Goal: Task Accomplishment & Management: Complete application form

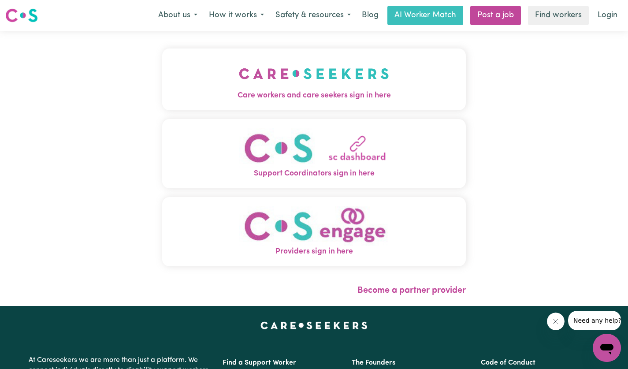
click at [346, 89] on img "Care workers and care seekers sign in here" at bounding box center [314, 73] width 150 height 33
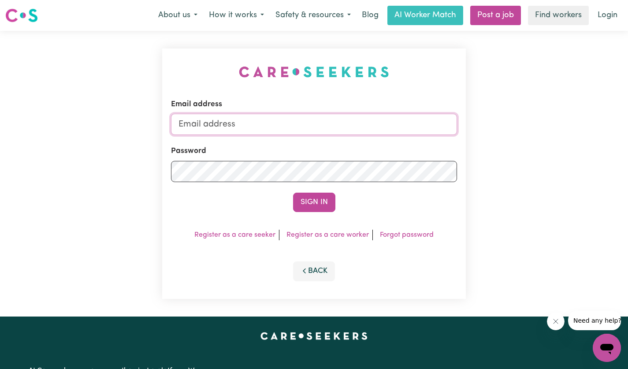
click at [285, 125] on input "Email address" at bounding box center [314, 124] width 286 height 21
type input "[EMAIL_ADDRESS][DOMAIN_NAME]"
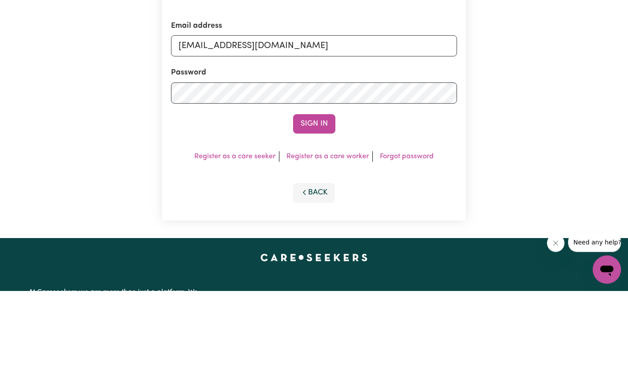
click at [318, 200] on button "Sign In" at bounding box center [314, 201] width 42 height 19
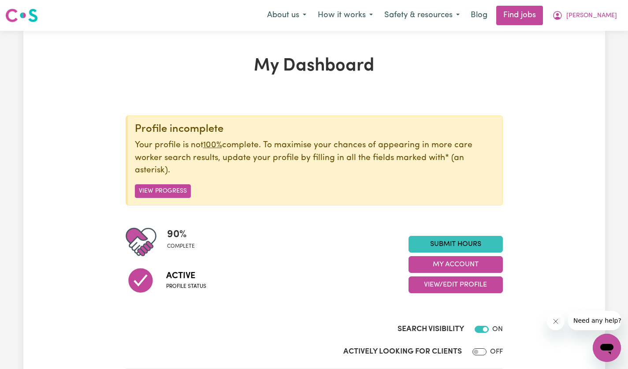
click at [484, 261] on button "My Account" at bounding box center [455, 264] width 94 height 17
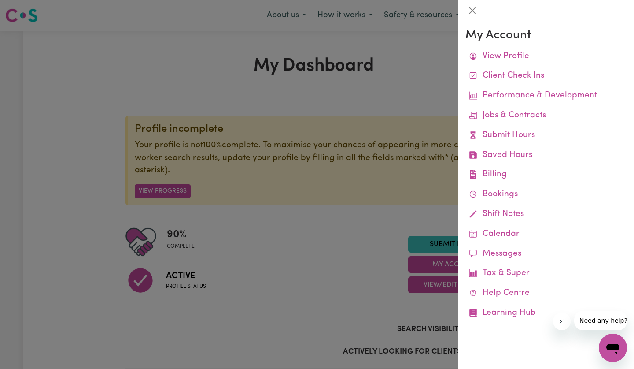
click at [508, 195] on link "Bookings" at bounding box center [547, 195] width 162 height 20
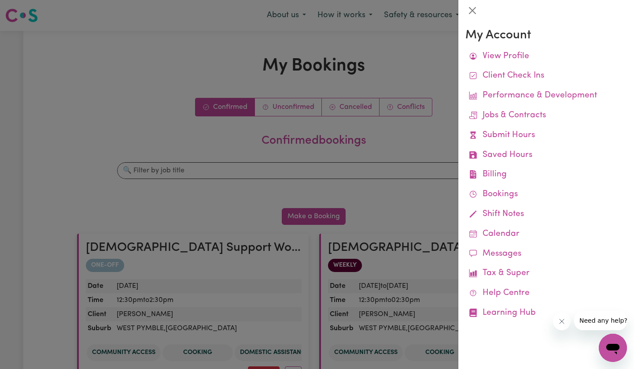
click at [415, 212] on div at bounding box center [317, 184] width 634 height 369
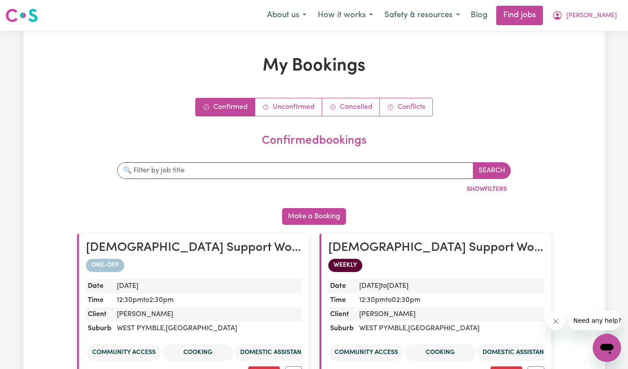
click at [603, 15] on span "[PERSON_NAME]" at bounding box center [591, 16] width 51 height 10
click at [589, 36] on link "My Account" at bounding box center [587, 34] width 70 height 17
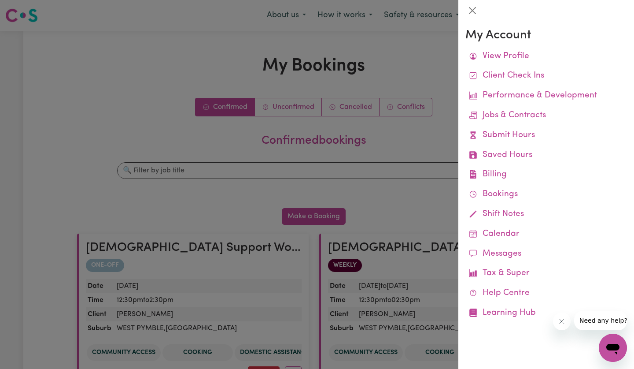
click at [496, 177] on link "Billing Job Reports Remittances Platform Fee Invoices" at bounding box center [547, 175] width 162 height 20
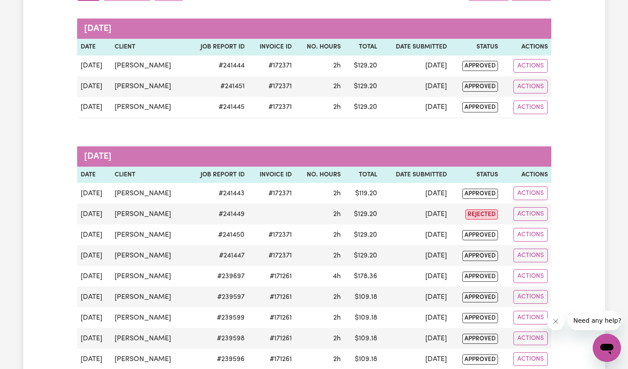
scroll to position [122, 0]
click at [533, 216] on button "Actions" at bounding box center [530, 214] width 34 height 14
click at [575, 206] on div "Job Reports Group by: Date Care Seeker Status Search Export [DATE] Date Client …" at bounding box center [313, 354] width 581 height 840
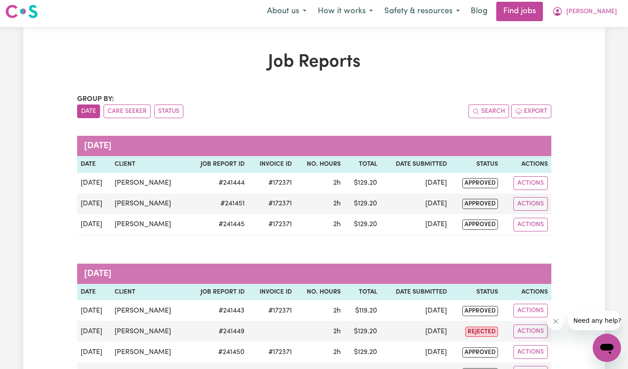
scroll to position [0, 0]
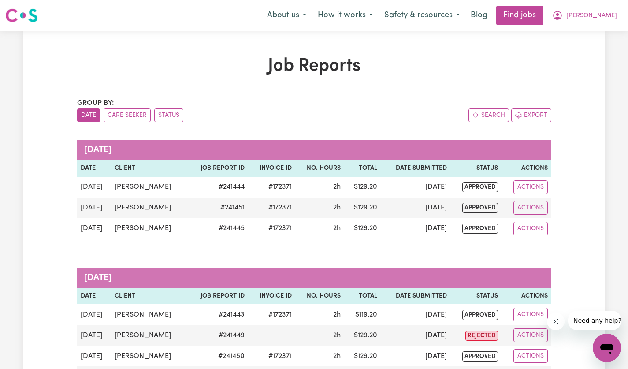
click at [603, 21] on button "[PERSON_NAME]" at bounding box center [584, 15] width 76 height 18
click at [598, 52] on link "My Dashboard" at bounding box center [587, 50] width 70 height 17
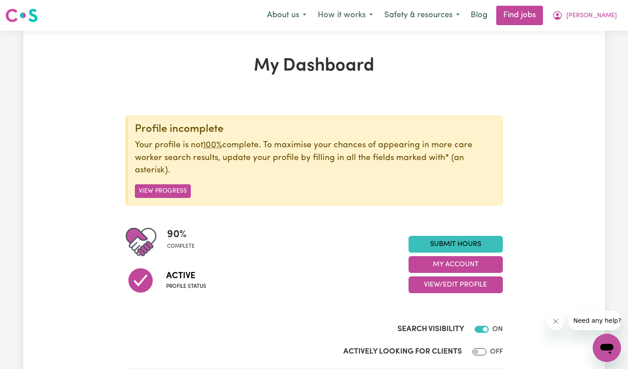
click at [469, 241] on link "Submit Hours" at bounding box center [455, 244] width 94 height 17
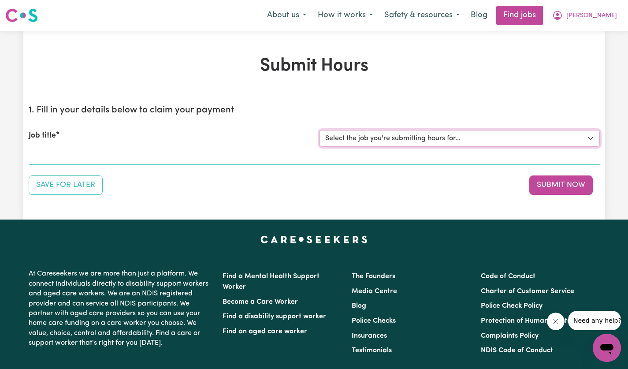
click at [588, 141] on select "Select the job you're submitting hours for... [[PERSON_NAME]] [DEMOGRAPHIC_DATA…" at bounding box center [459, 138] width 280 height 17
select select "14628"
click at [319, 130] on select "Select the job you're submitting hours for... [[PERSON_NAME]] [DEMOGRAPHIC_DATA…" at bounding box center [459, 138] width 280 height 17
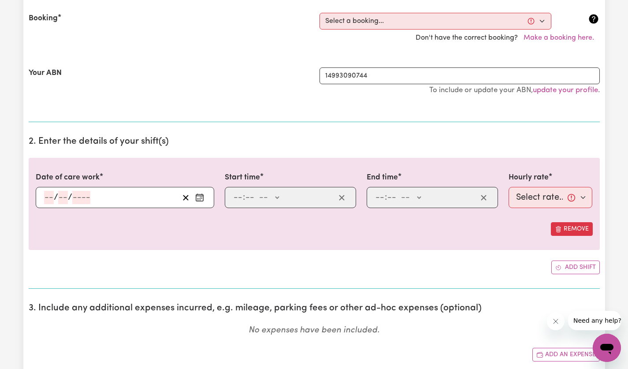
scroll to position [190, 0]
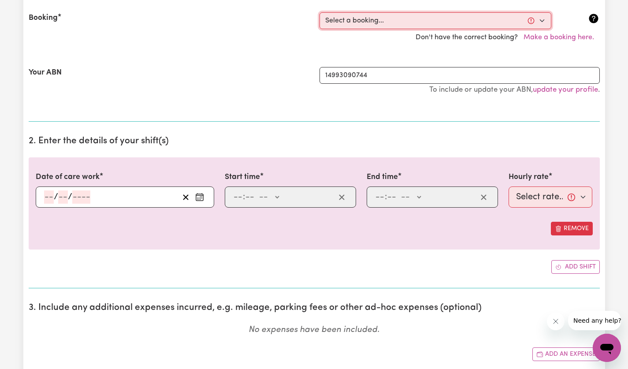
click at [542, 19] on select "Select a booking... [DATE] 12:30pm to 02:30pm (ONE-OFF) [DATE] 12:30pm to 02:30…" at bounding box center [435, 20] width 232 height 17
select select "356226"
click at [319, 12] on select "Select a booking... [DATE] 12:30pm to 02:30pm (ONE-OFF) [DATE] 12:30pm to 02:30…" at bounding box center [435, 20] width 232 height 17
type input "[DATE]"
type input "22"
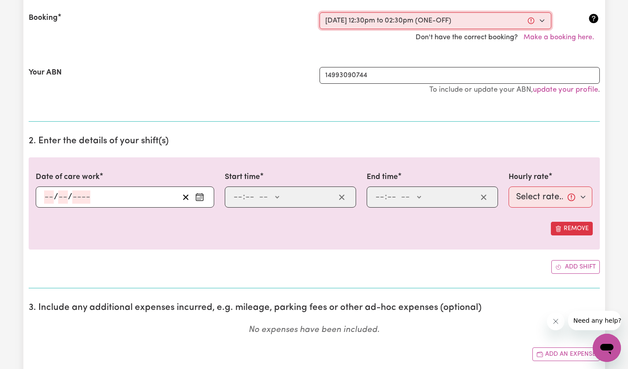
type input "8"
type input "2025"
type input "12:30"
type input "12"
type input "30"
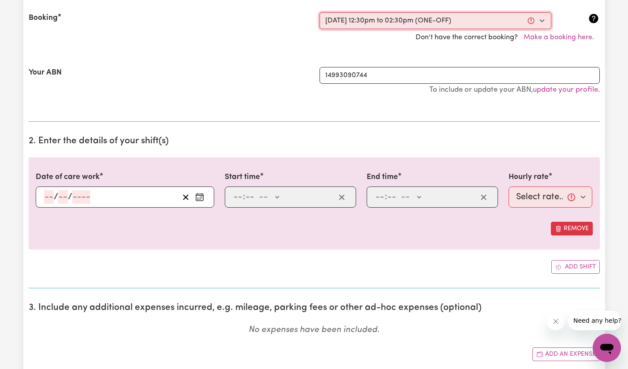
select select "pm"
type input "14:30"
type input "2"
type input "30"
select select "pm"
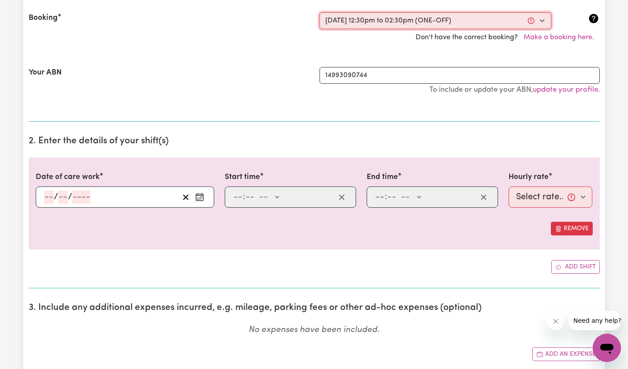
select select "60-Weekday"
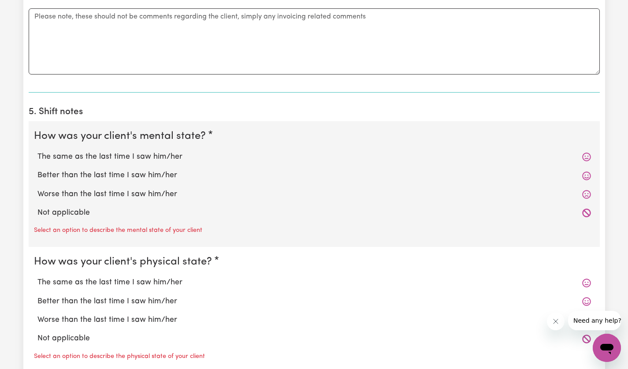
scroll to position [619, 0]
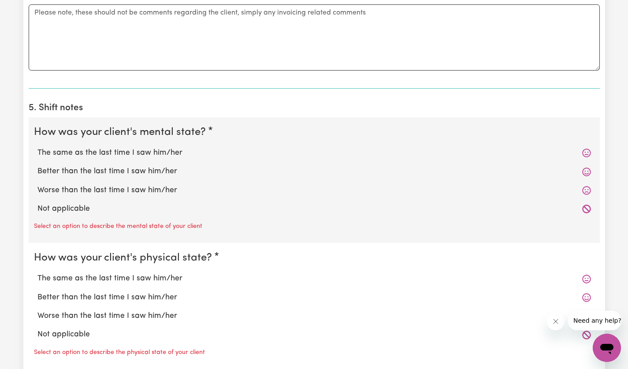
click at [585, 152] on icon at bounding box center [586, 152] width 9 height 9
click at [163, 154] on label "The same as the last time I saw him/her" at bounding box center [313, 152] width 553 height 11
click at [37, 147] on input "The same as the last time I saw him/her" at bounding box center [37, 147] width 0 height 0
radio input "true"
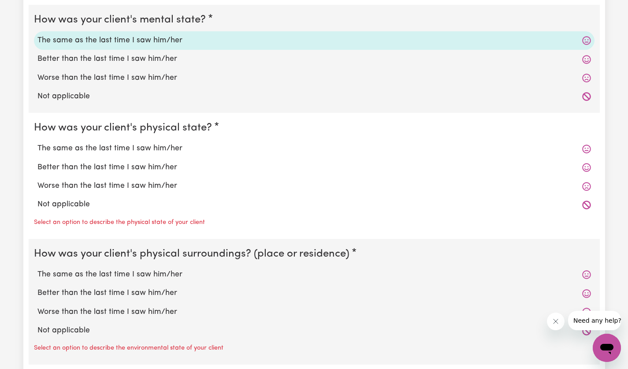
scroll to position [731, 0]
click at [157, 147] on label "The same as the last time I saw him/her" at bounding box center [313, 148] width 553 height 11
click at [37, 143] on input "The same as the last time I saw him/her" at bounding box center [37, 142] width 0 height 0
radio input "true"
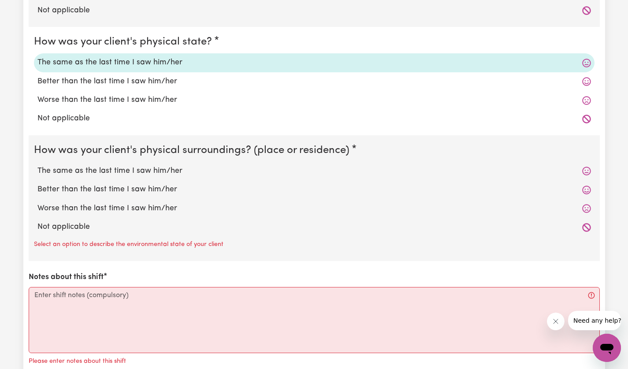
scroll to position [821, 0]
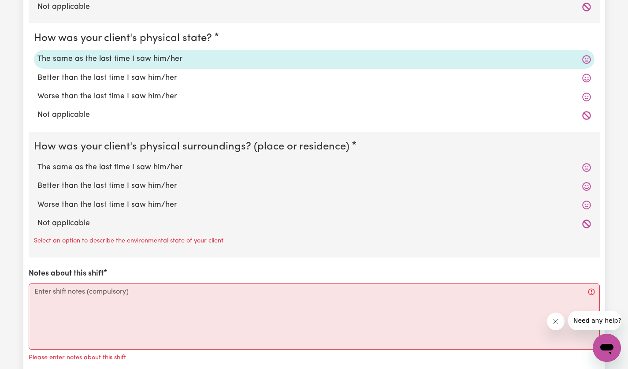
click at [165, 166] on label "The same as the last time I saw him/her" at bounding box center [313, 167] width 553 height 11
click at [37, 162] on input "The same as the last time I saw him/her" at bounding box center [37, 161] width 0 height 0
radio input "true"
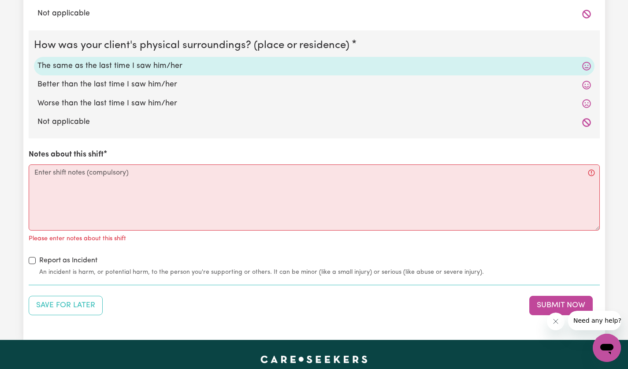
scroll to position [926, 0]
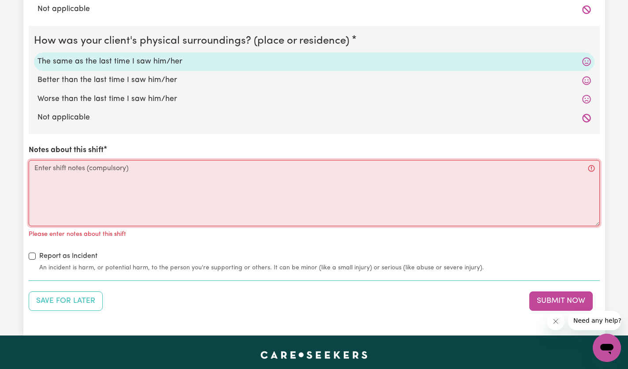
click at [238, 183] on textarea "Notes about this shift" at bounding box center [314, 193] width 571 height 66
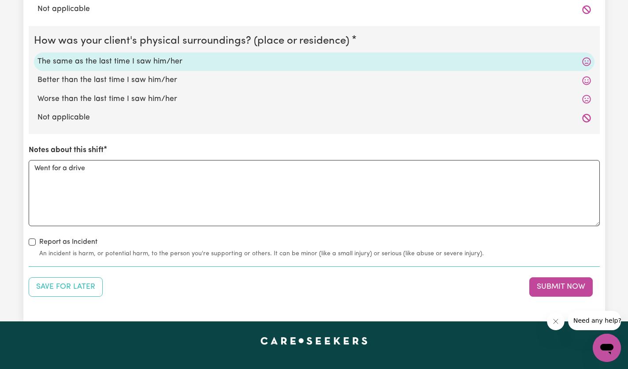
click at [225, 173] on textarea "Went for a drive" at bounding box center [314, 193] width 571 height 66
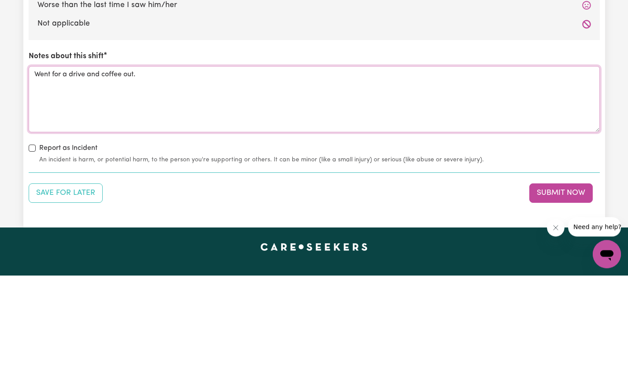
type textarea "Went for a drive and coffee out."
click at [575, 281] on button "Submit Now" at bounding box center [560, 286] width 63 height 19
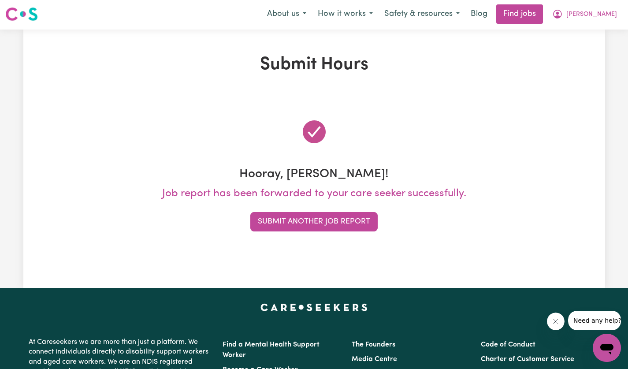
scroll to position [0, 0]
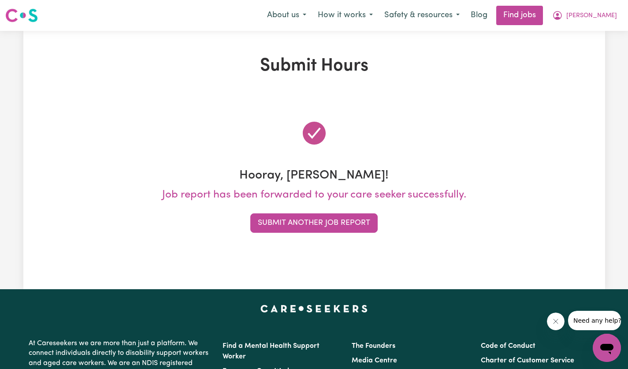
click at [338, 225] on button "Submit Another Job Report" at bounding box center [313, 222] width 127 height 19
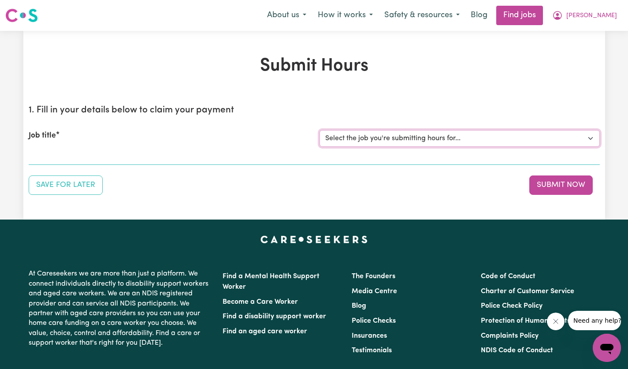
click at [587, 138] on select "Select the job you're submitting hours for... [[PERSON_NAME]] [DEMOGRAPHIC_DATA…" at bounding box center [459, 138] width 280 height 17
select select "14628"
click at [319, 130] on select "Select the job you're submitting hours for... [[PERSON_NAME]] [DEMOGRAPHIC_DATA…" at bounding box center [459, 138] width 280 height 17
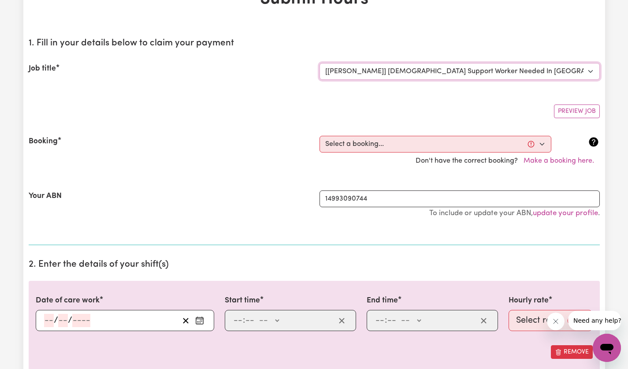
scroll to position [69, 0]
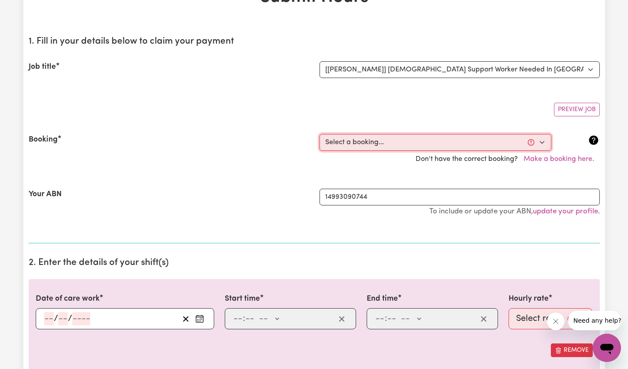
click at [541, 148] on select "Select a booking... [DATE] 12:30pm to 02:30pm (ONE-OFF) [DATE] 12:30pm to 02:30…" at bounding box center [435, 142] width 232 height 17
select select "356227"
click at [319, 134] on select "Select a booking... [DATE] 12:30pm to 02:30pm (ONE-OFF) [DATE] 12:30pm to 02:30…" at bounding box center [435, 142] width 232 height 17
type input "[DATE]"
type input "29"
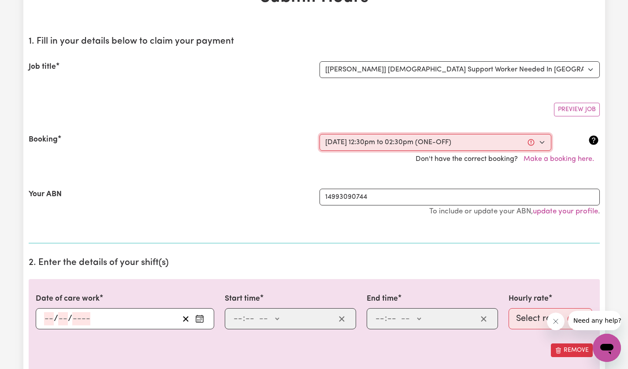
type input "8"
type input "2025"
type input "12:30"
type input "12"
type input "30"
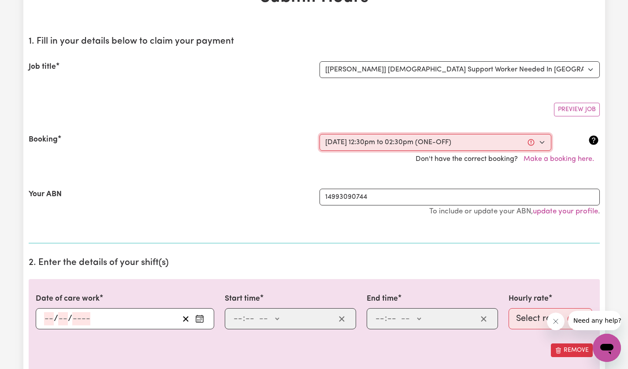
select select "pm"
type input "14:30"
type input "2"
type input "30"
select select "pm"
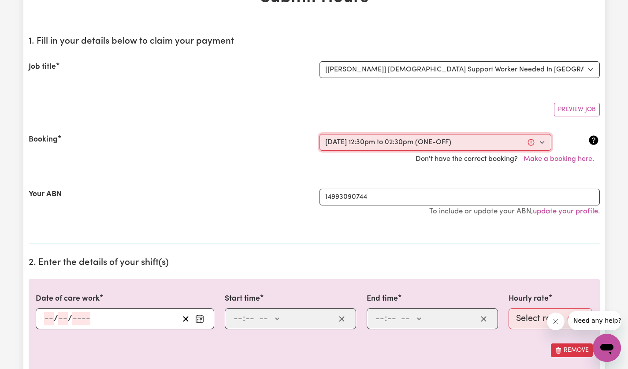
select select "60-Weekday"
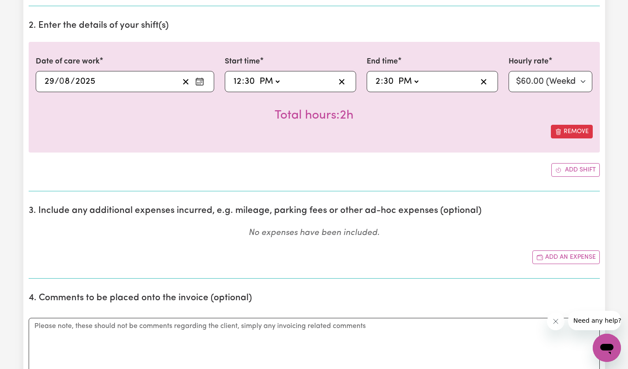
scroll to position [305, 0]
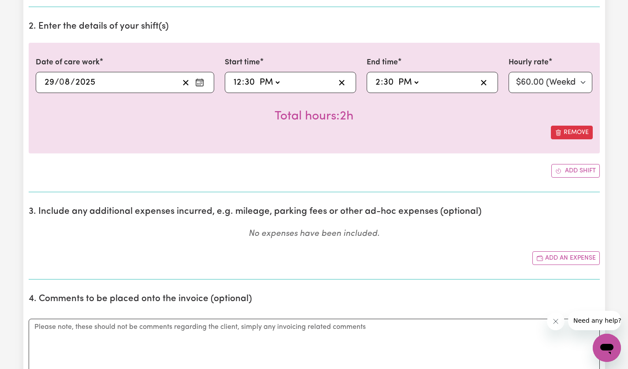
click at [568, 257] on button "Add an expense" at bounding box center [565, 258] width 67 height 14
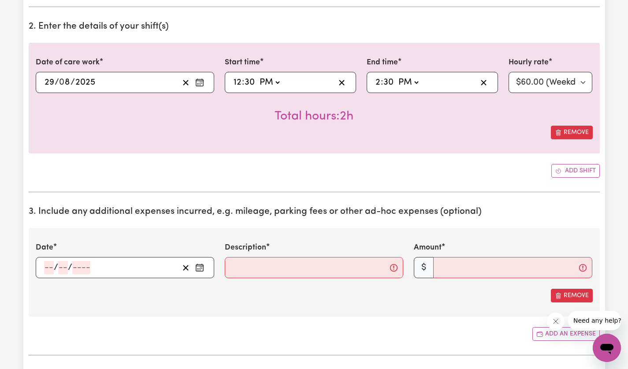
click at [200, 270] on circle "Enter the date of expense" at bounding box center [200, 270] width 1 height 1
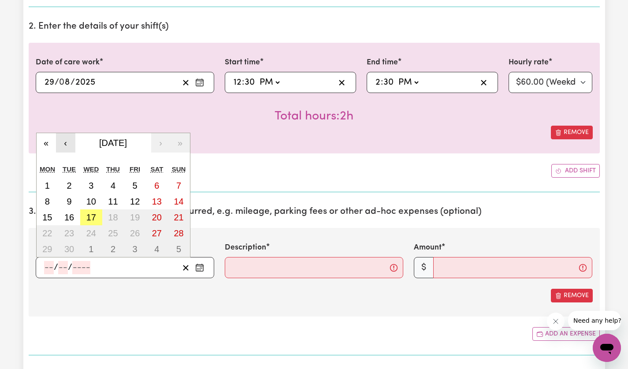
click at [62, 147] on button "‹" at bounding box center [65, 142] width 19 height 19
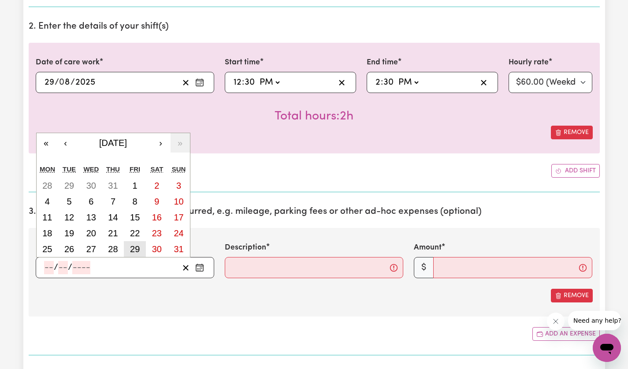
click at [142, 246] on button "29" at bounding box center [135, 249] width 22 height 16
type input "[DATE]"
type input "29"
type input "8"
type input "2025"
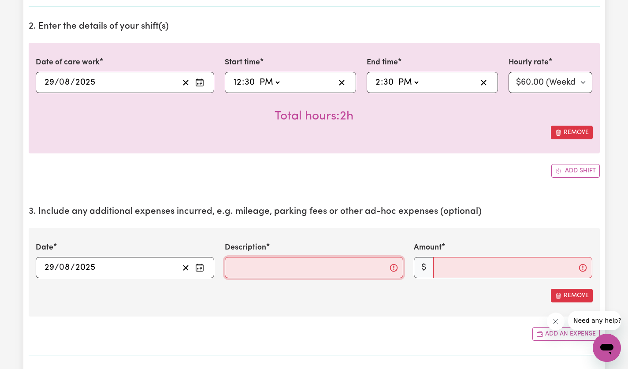
click at [300, 273] on input "Description" at bounding box center [314, 267] width 178 height 21
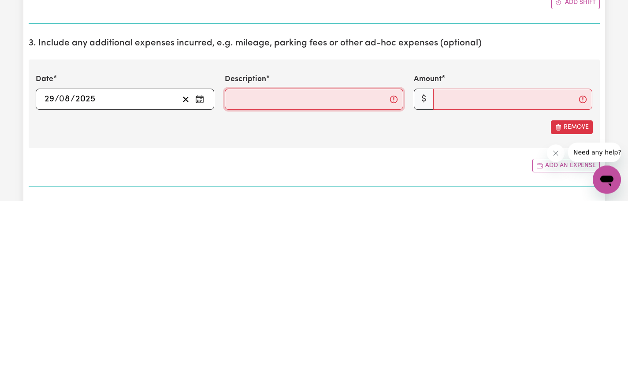
type input "M"
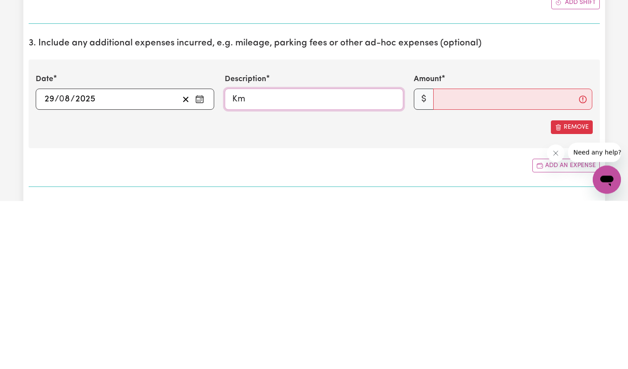
type input "Km"
click at [468, 268] on input "Amount" at bounding box center [512, 267] width 159 height 21
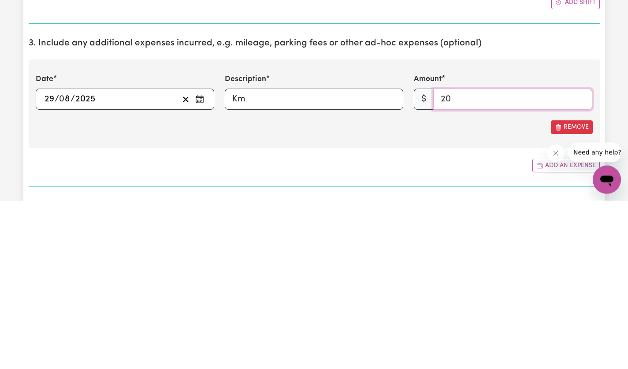
type input "20"
click at [299, 268] on input "Km" at bounding box center [314, 267] width 178 height 21
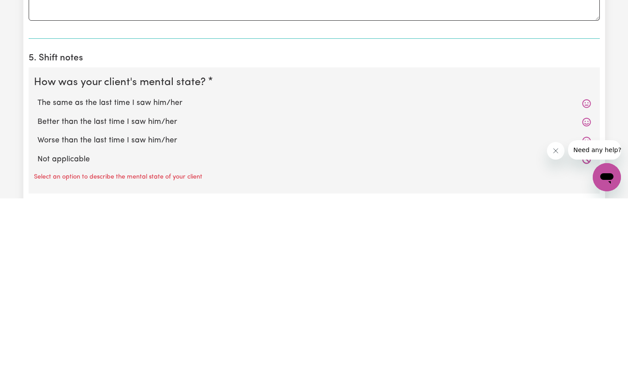
scroll to position [583, 0]
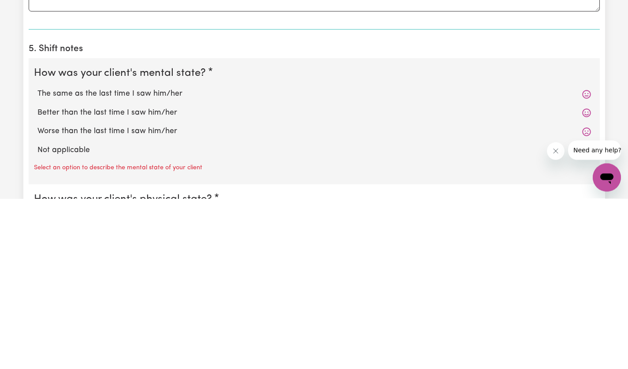
click at [174, 269] on label "The same as the last time I saw him/her" at bounding box center [313, 264] width 553 height 11
click at [37, 259] on input "The same as the last time I saw him/her" at bounding box center [37, 258] width 0 height 0
radio input "true"
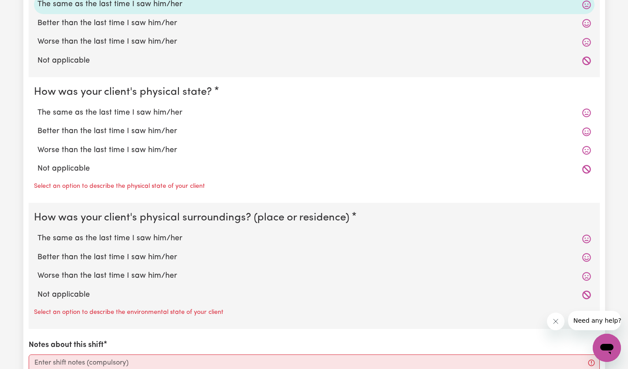
scroll to position [843, 0]
click at [165, 111] on label "The same as the last time I saw him/her" at bounding box center [313, 112] width 553 height 11
click at [37, 107] on input "The same as the last time I saw him/her" at bounding box center [37, 106] width 0 height 0
radio input "true"
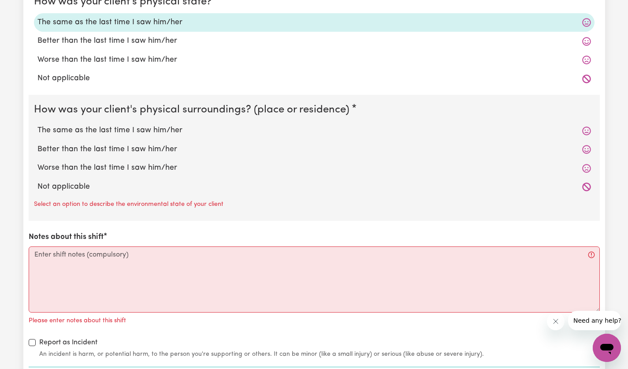
scroll to position [934, 0]
click at [163, 127] on label "The same as the last time I saw him/her" at bounding box center [313, 129] width 553 height 11
click at [37, 124] on input "The same as the last time I saw him/her" at bounding box center [37, 124] width 0 height 0
radio input "true"
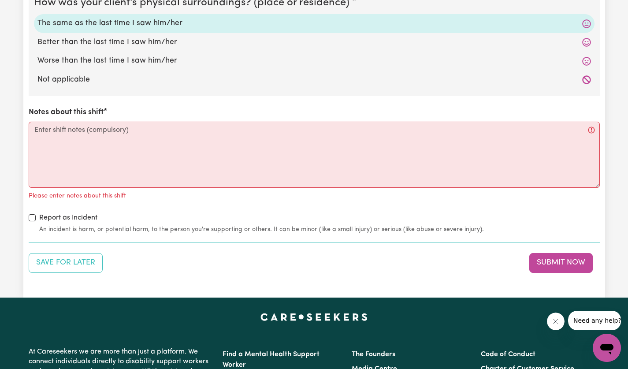
scroll to position [1053, 0]
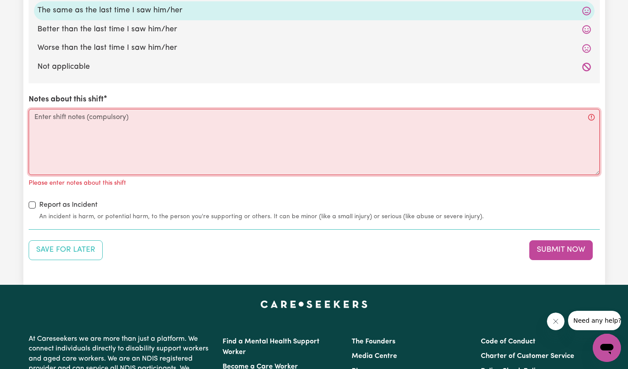
click at [233, 122] on textarea "Notes about this shift" at bounding box center [314, 142] width 571 height 66
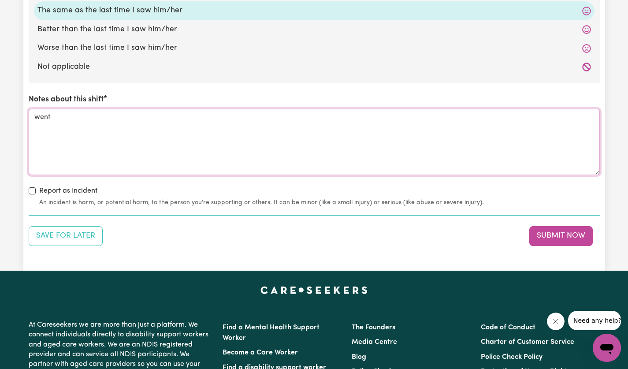
click at [233, 139] on textarea "went" at bounding box center [314, 142] width 571 height 66
type textarea "w"
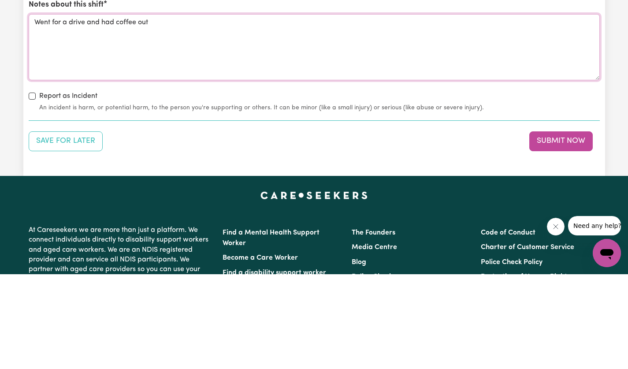
type textarea "Went for a drive and had coffee out"
click at [579, 233] on button "Submit Now" at bounding box center [560, 235] width 63 height 19
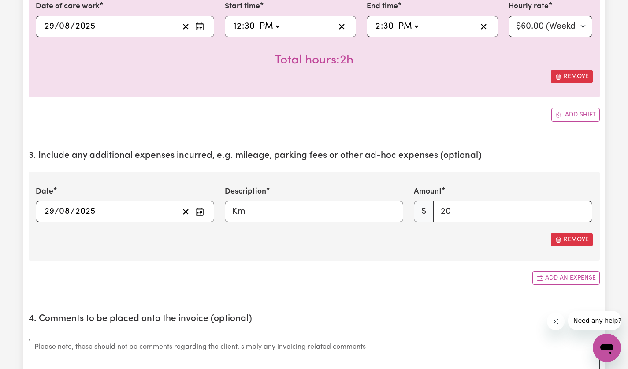
scroll to position [364, 0]
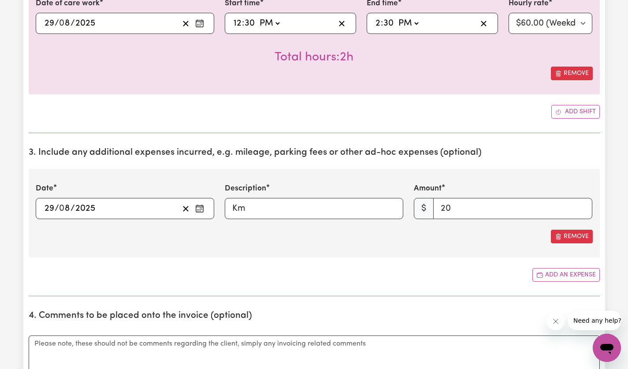
click at [572, 72] on button "Remove" at bounding box center [572, 74] width 42 height 14
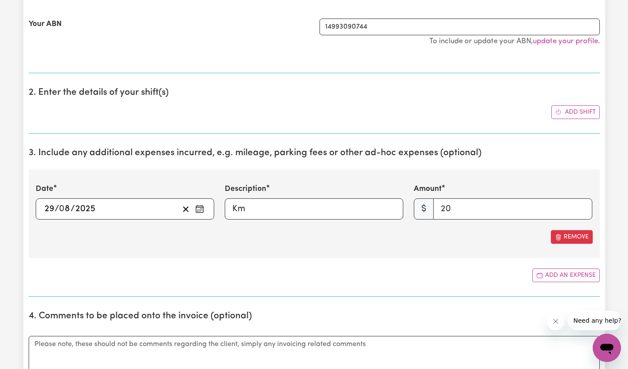
click at [574, 238] on button "Remove" at bounding box center [572, 237] width 42 height 14
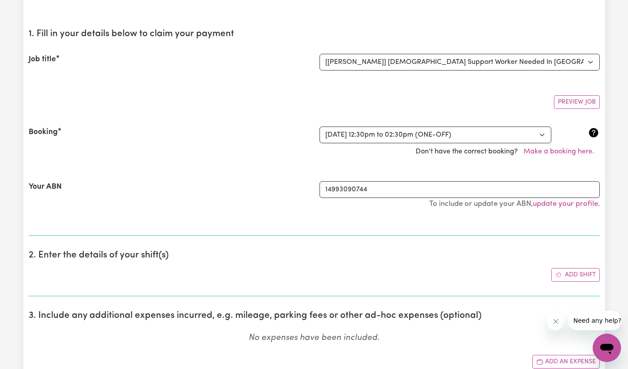
scroll to position [0, 0]
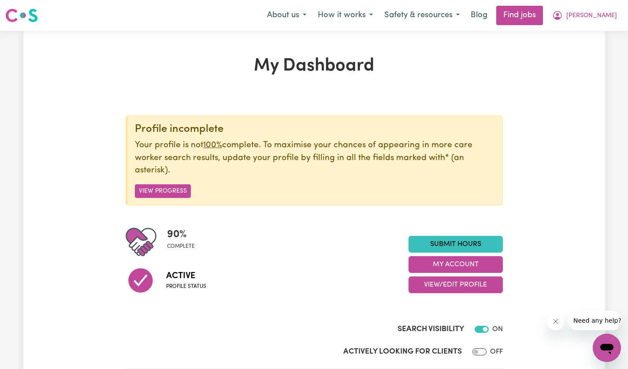
click at [477, 246] on link "Submit Hours" at bounding box center [455, 244] width 94 height 17
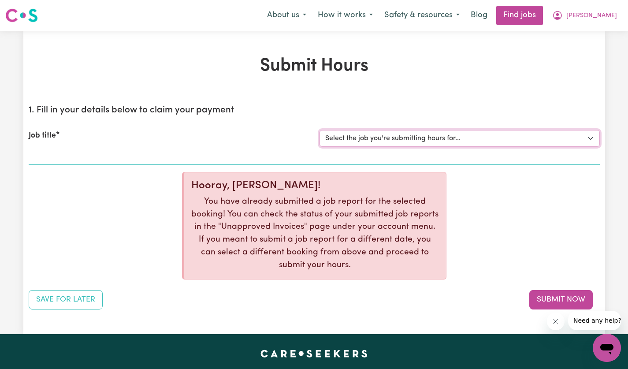
click at [585, 141] on select "Select the job you're submitting hours for... [[PERSON_NAME]] [DEMOGRAPHIC_DATA…" at bounding box center [459, 138] width 280 height 17
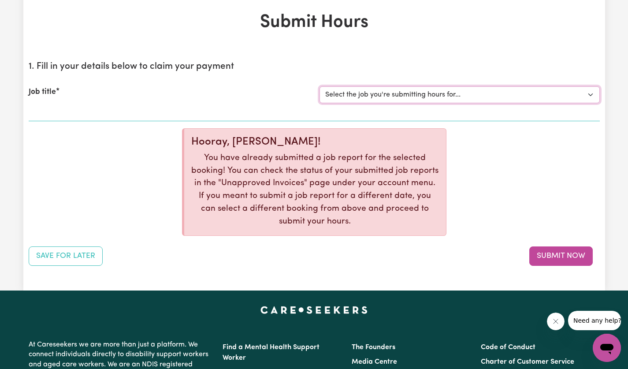
scroll to position [46, 0]
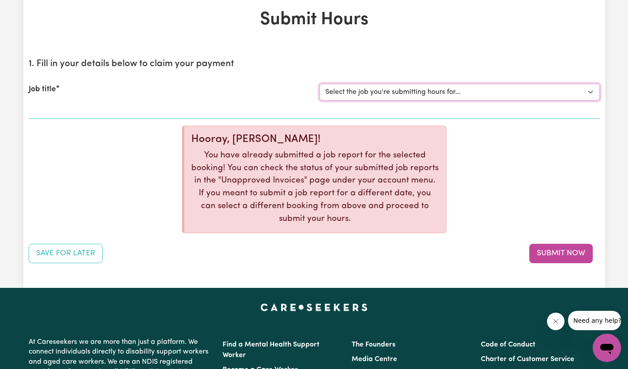
click at [583, 89] on select "Select the job you're submitting hours for... [[PERSON_NAME]] [DEMOGRAPHIC_DATA…" at bounding box center [459, 92] width 280 height 17
click at [60, 259] on button "Save for Later" at bounding box center [66, 253] width 74 height 19
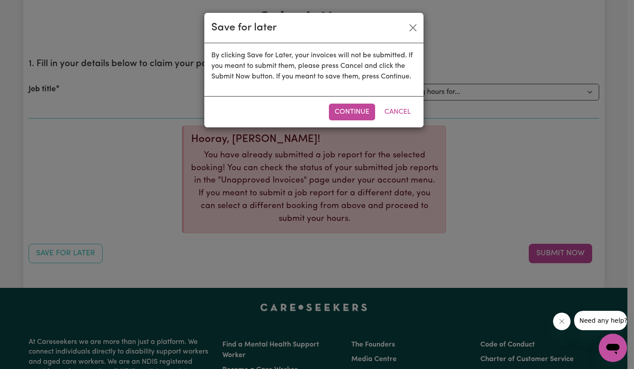
click at [402, 114] on button "Cancel" at bounding box center [398, 112] width 38 height 17
